Goal: Task Accomplishment & Management: Manage account settings

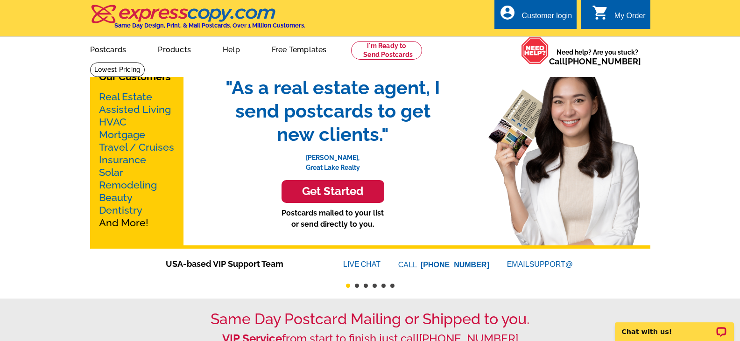
click at [547, 17] on div "Customer login" at bounding box center [547, 18] width 50 height 13
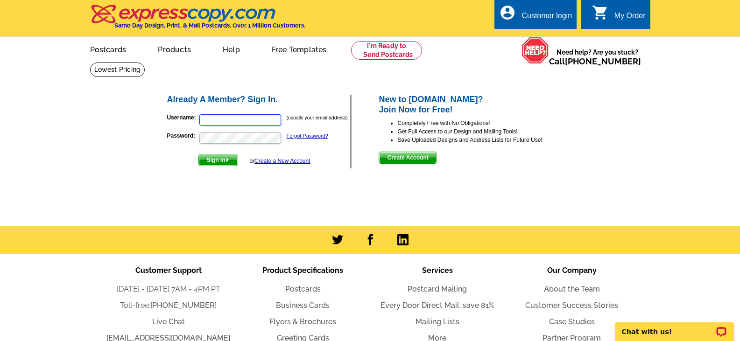
click at [236, 122] on input "Username:" at bounding box center [240, 119] width 82 height 11
click at [212, 116] on input "Username:" at bounding box center [240, 119] width 82 height 11
type input "isellgso@gmail.com"
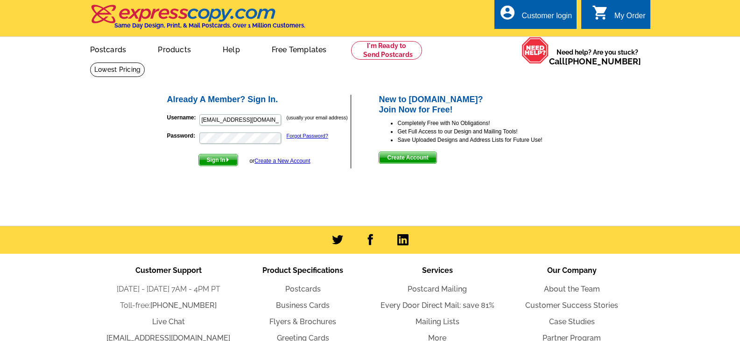
click at [218, 163] on span "Sign In" at bounding box center [218, 160] width 39 height 11
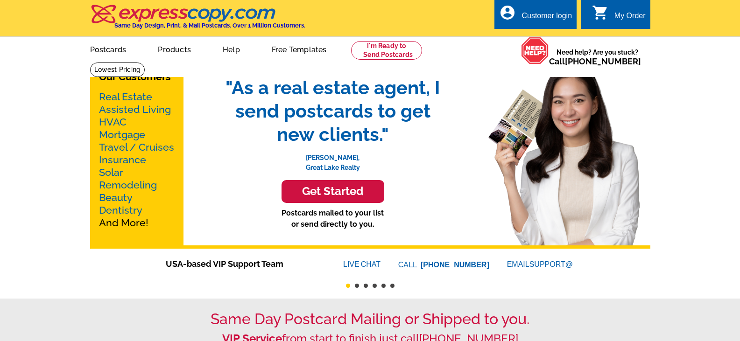
click at [552, 16] on div "Customer login" at bounding box center [547, 18] width 50 height 13
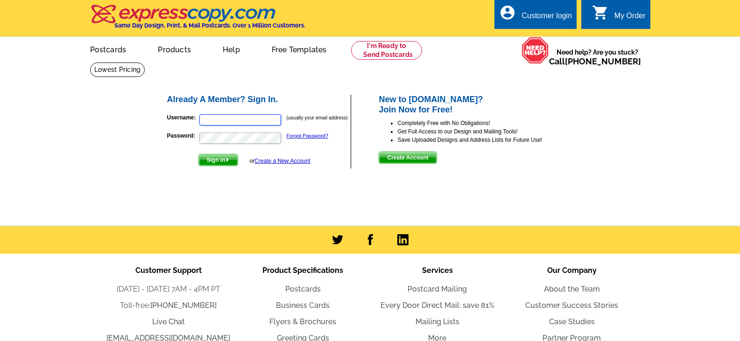
click at [239, 120] on input "Username:" at bounding box center [240, 119] width 82 height 11
type input "[EMAIL_ADDRESS][DOMAIN_NAME]"
click at [302, 134] on link "Forgot Password?" at bounding box center [308, 136] width 42 height 6
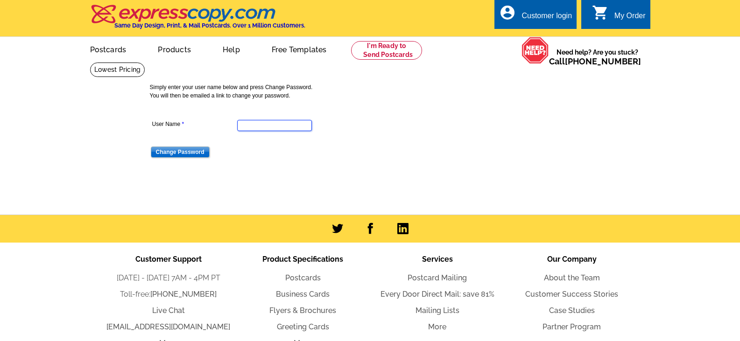
click at [279, 126] on input "User Name" at bounding box center [274, 125] width 75 height 11
type input "isellgso@gmail.com"
click at [185, 152] on input "Change Password" at bounding box center [180, 152] width 59 height 11
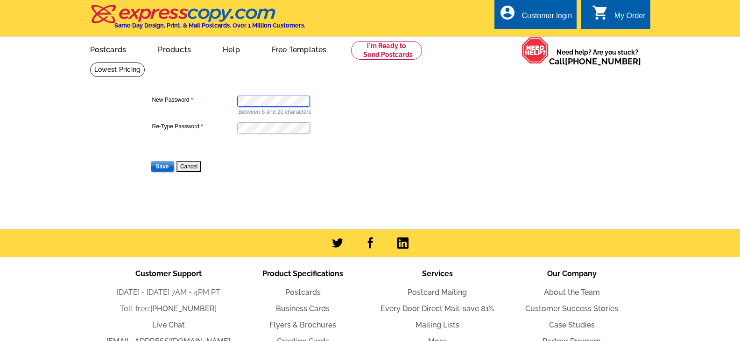
click at [213, 106] on dd "Between 6 and 20 characters" at bounding box center [274, 104] width 248 height 23
click at [162, 167] on input "Save" at bounding box center [162, 166] width 23 height 11
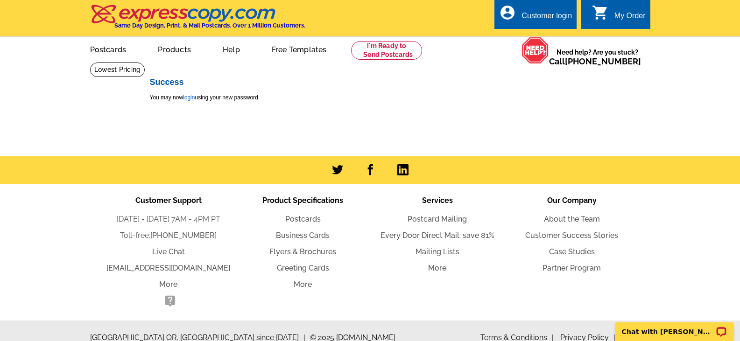
click at [190, 100] on link "login" at bounding box center [189, 97] width 12 height 7
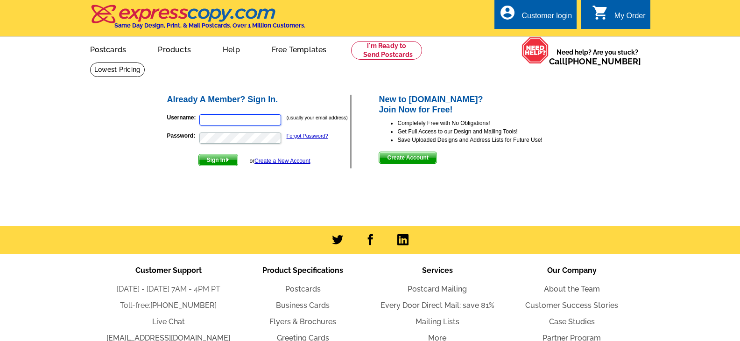
click at [229, 126] on input "Username:" at bounding box center [240, 119] width 82 height 11
type input "isellgso@gmail.com"
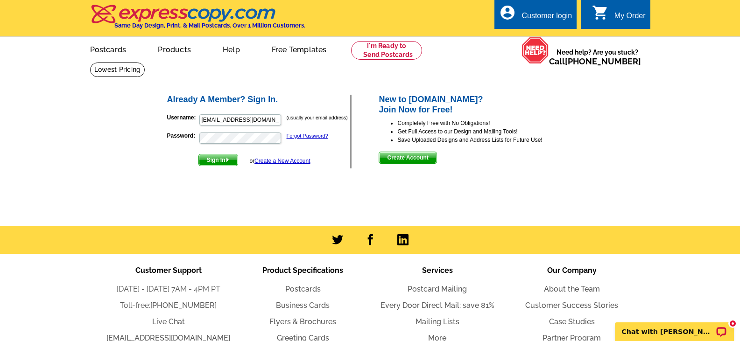
click at [216, 161] on span "Sign In" at bounding box center [218, 160] width 39 height 11
